Goal: Check status: Check status

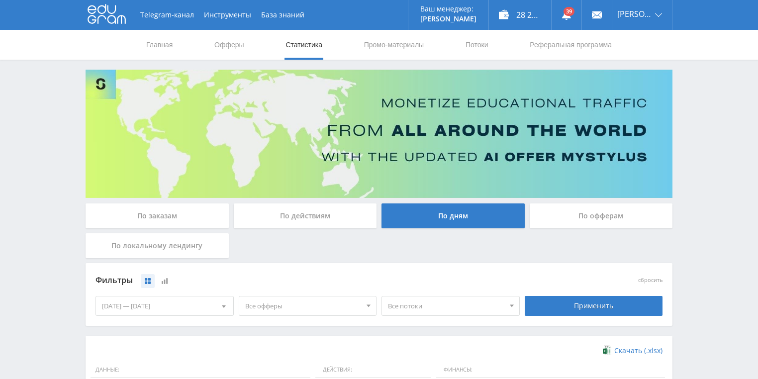
scroll to position [239, 0]
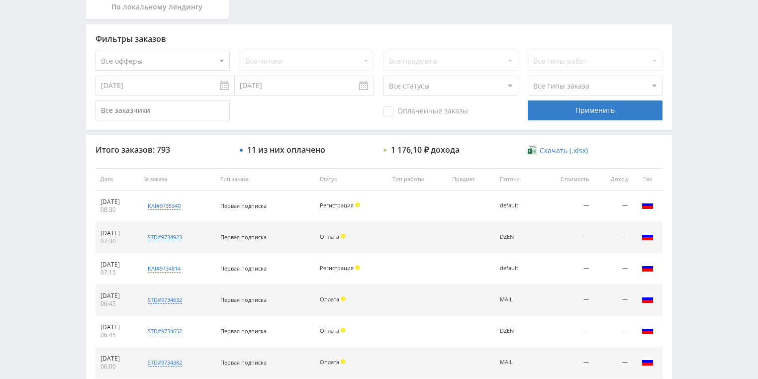
scroll to position [199, 0]
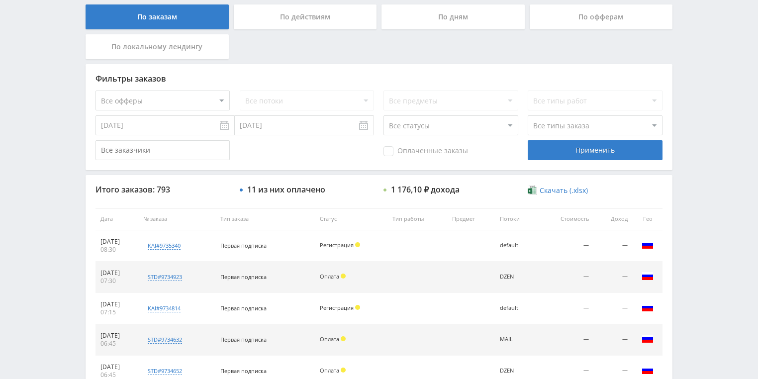
click at [327, 19] on div "По действиям" at bounding box center [305, 16] width 143 height 25
click at [0, 0] on input "По действиям" at bounding box center [0, 0] width 0 height 0
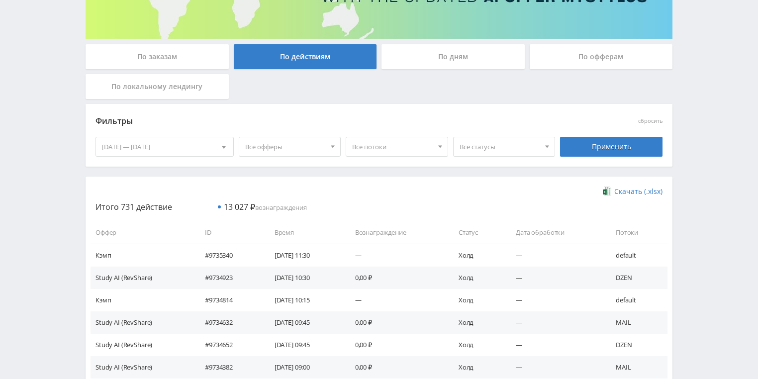
drag, startPoint x: 434, startPoint y: 64, endPoint x: 227, endPoint y: 6, distance: 214.6
click at [433, 63] on div "По дням" at bounding box center [452, 56] width 143 height 25
click at [0, 0] on input "По дням" at bounding box center [0, 0] width 0 height 0
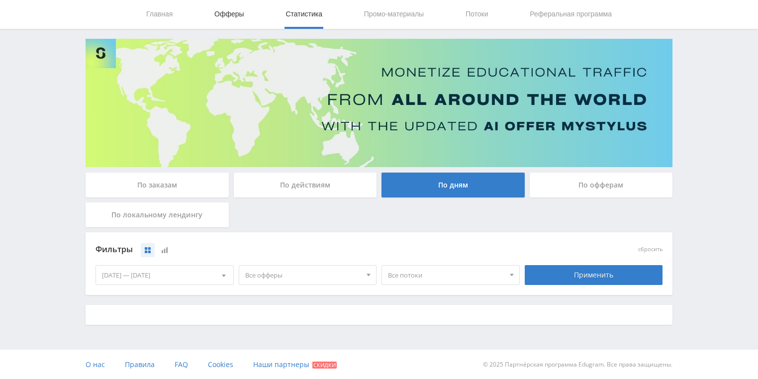
scroll to position [159, 0]
